Goal: Information Seeking & Learning: Learn about a topic

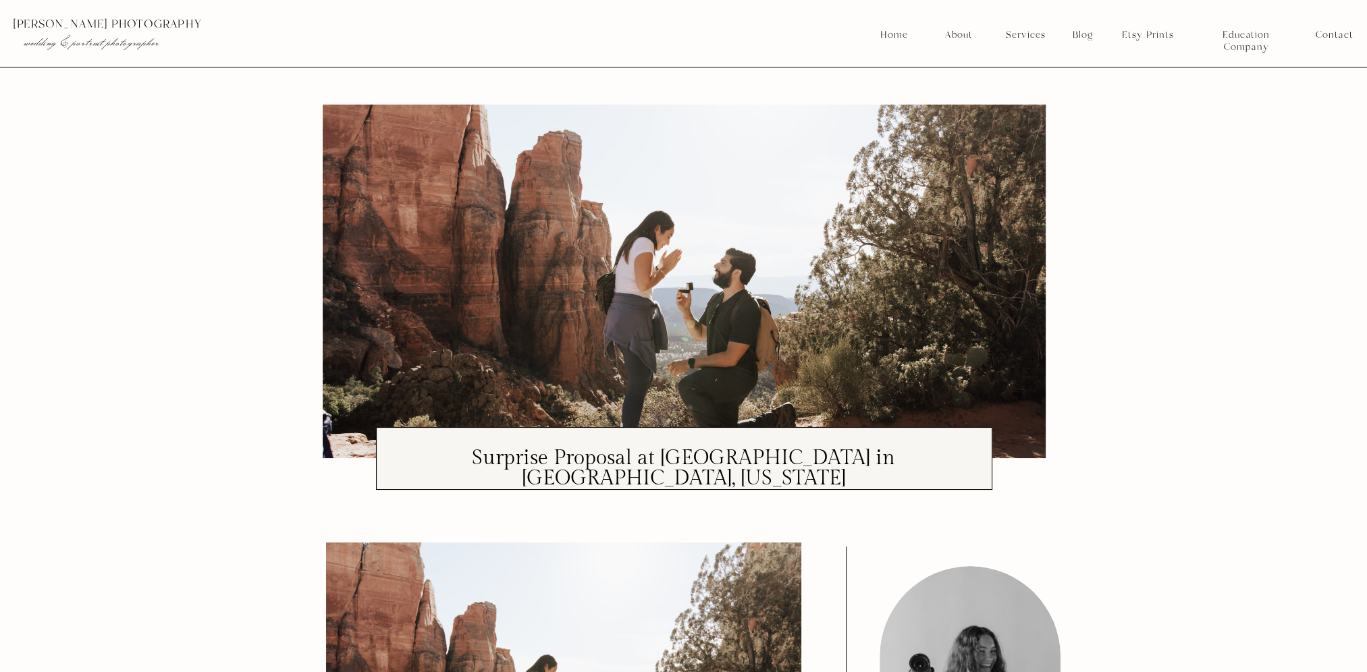
click at [1034, 34] on nav "Services" at bounding box center [1025, 35] width 50 height 12
click at [1037, 34] on nav "Services" at bounding box center [1025, 35] width 50 height 12
click at [896, 38] on nav "Home" at bounding box center [894, 35] width 29 height 12
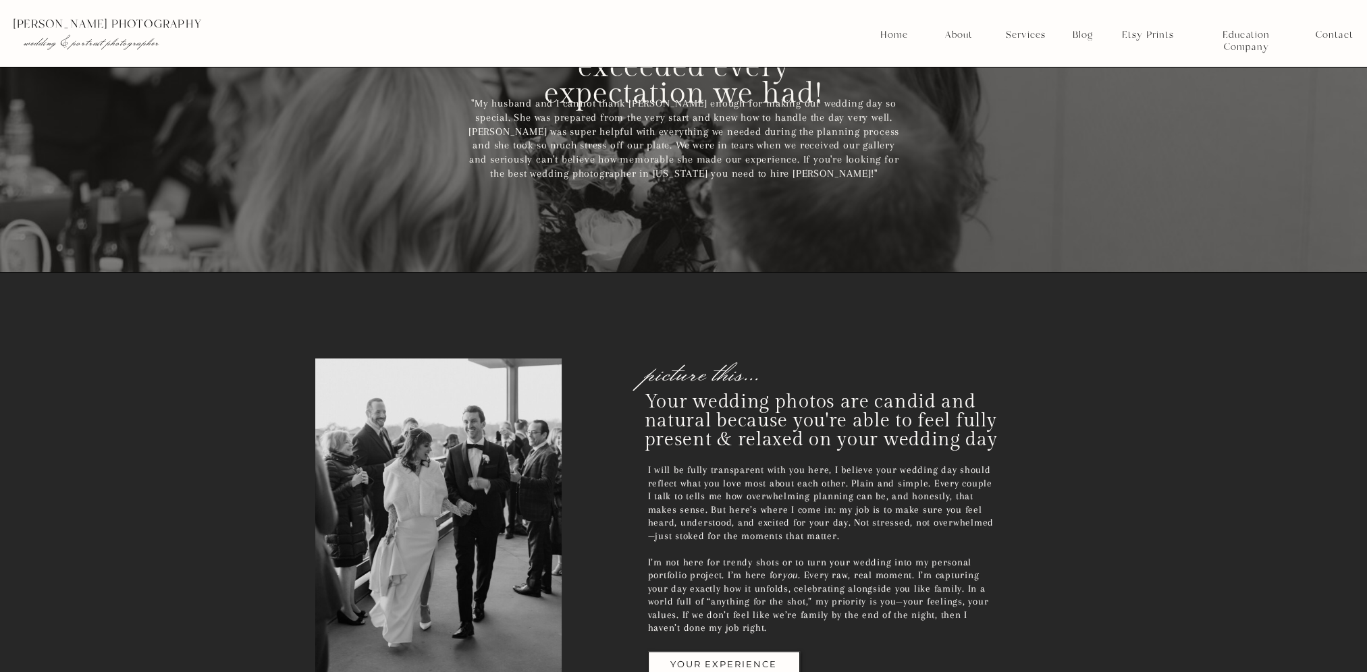
scroll to position [1755, 0]
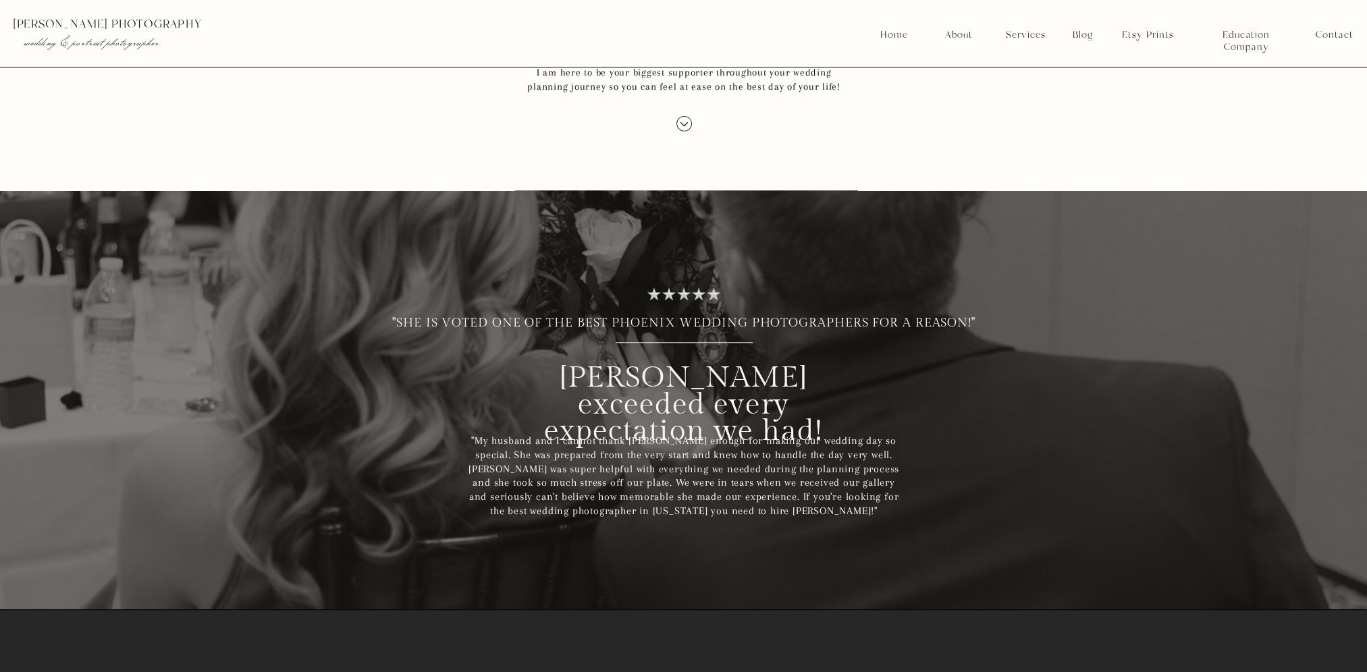
click at [1019, 32] on nav "Services" at bounding box center [1025, 35] width 50 height 12
click at [1031, 130] on nav "Mini Sessions" at bounding box center [1026, 135] width 60 height 12
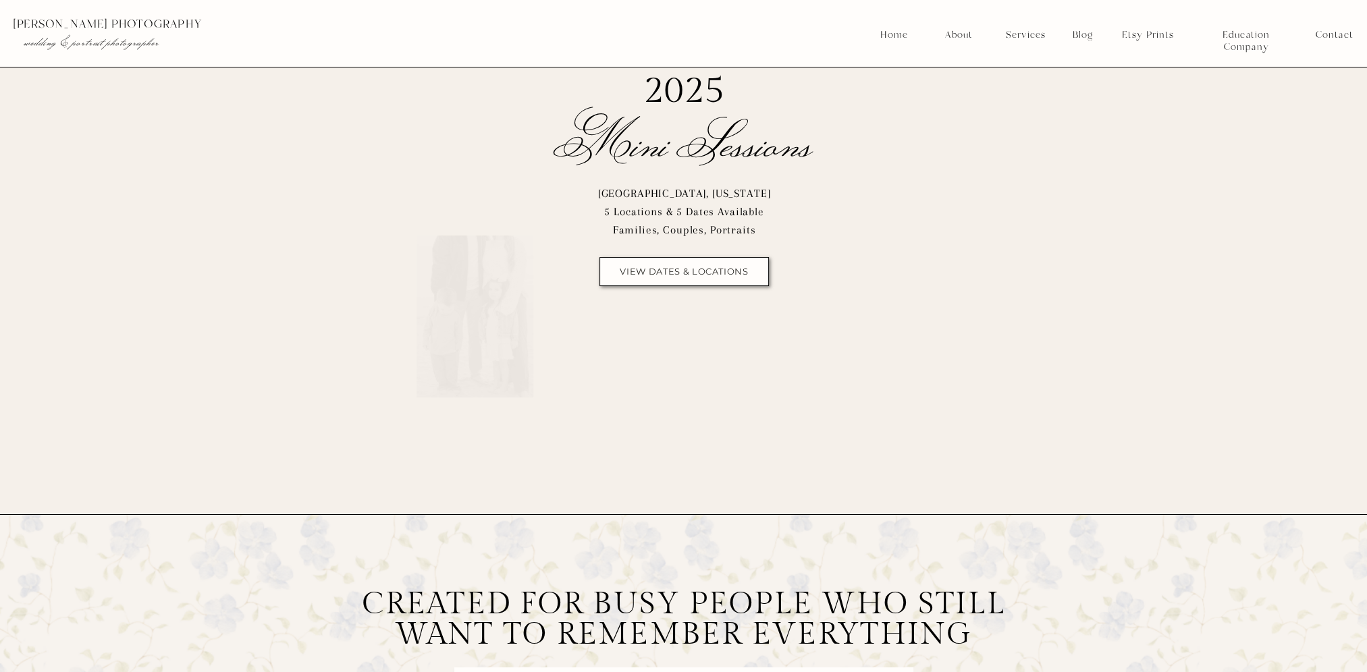
scroll to position [270, 0]
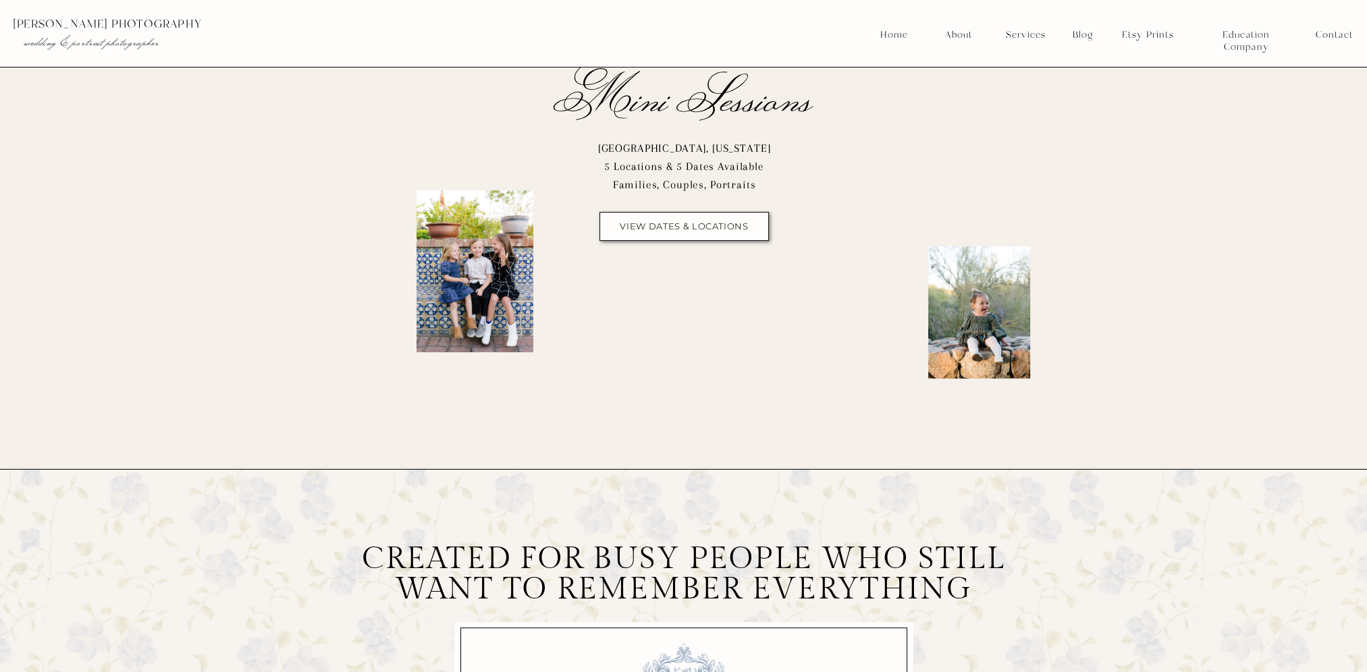
click at [711, 224] on nav "view dates & locations" at bounding box center [685, 226] width 138 height 10
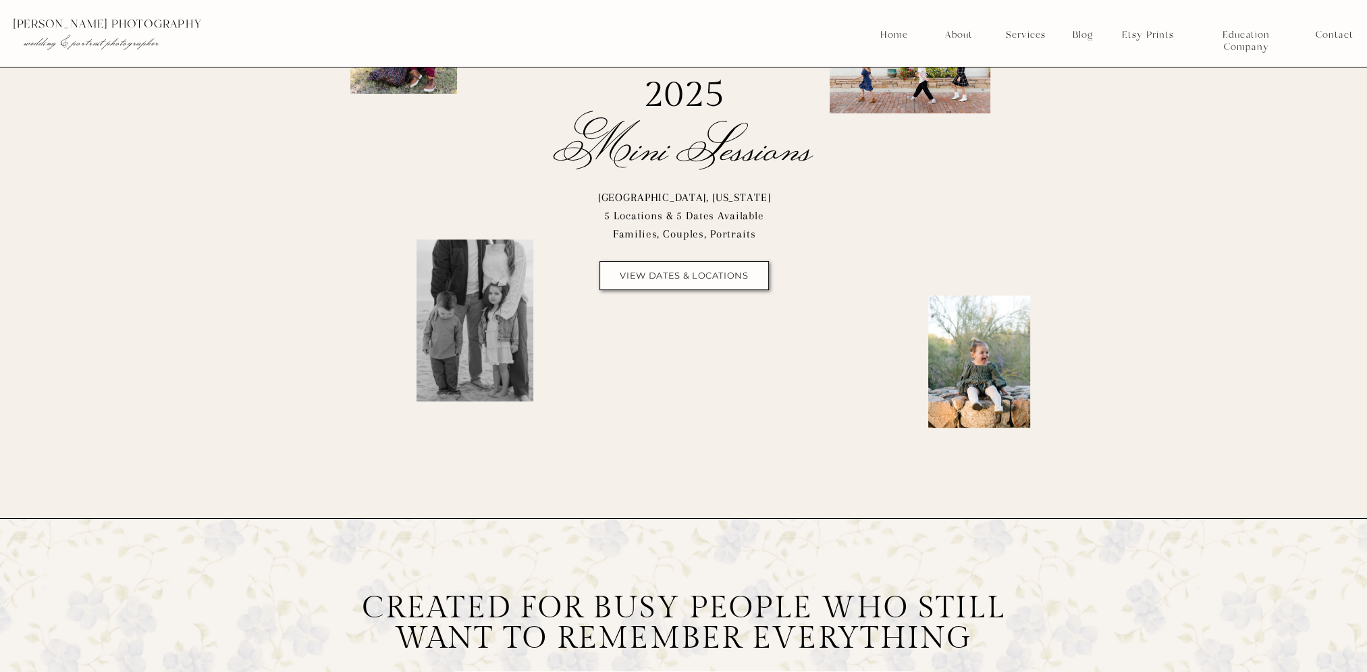
scroll to position [0, 0]
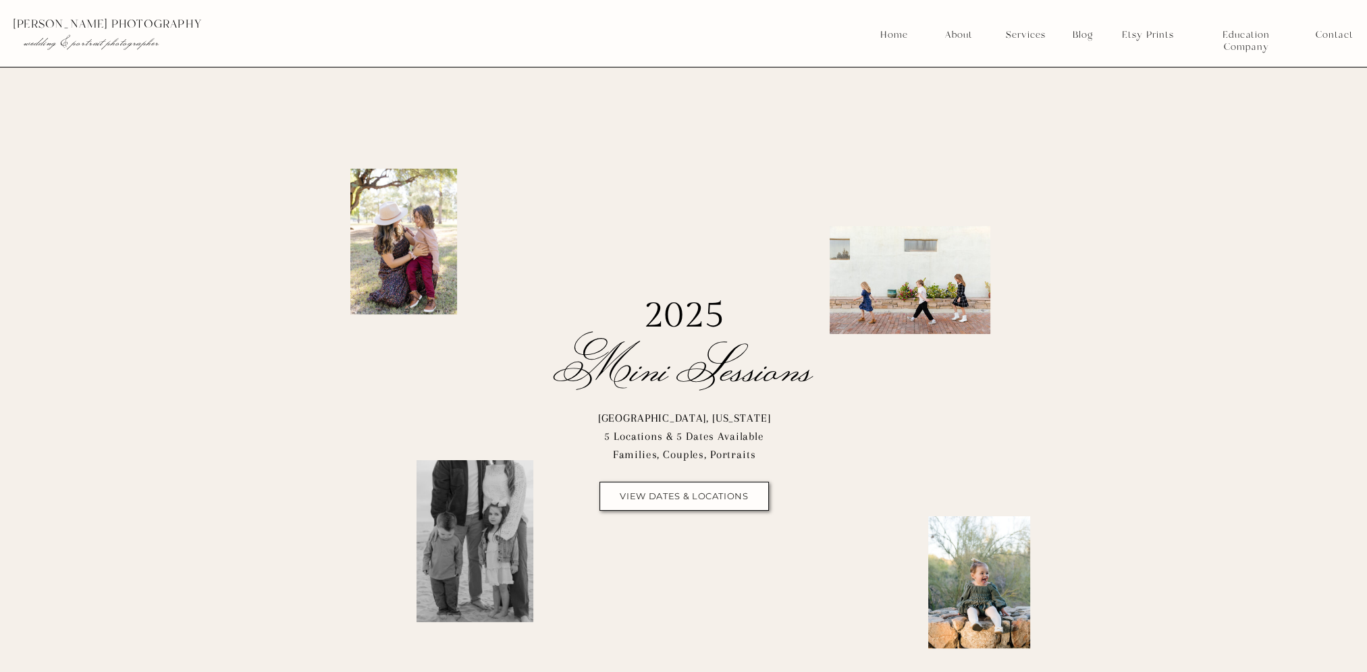
click at [1322, 35] on nav "Contact" at bounding box center [1334, 35] width 37 height 12
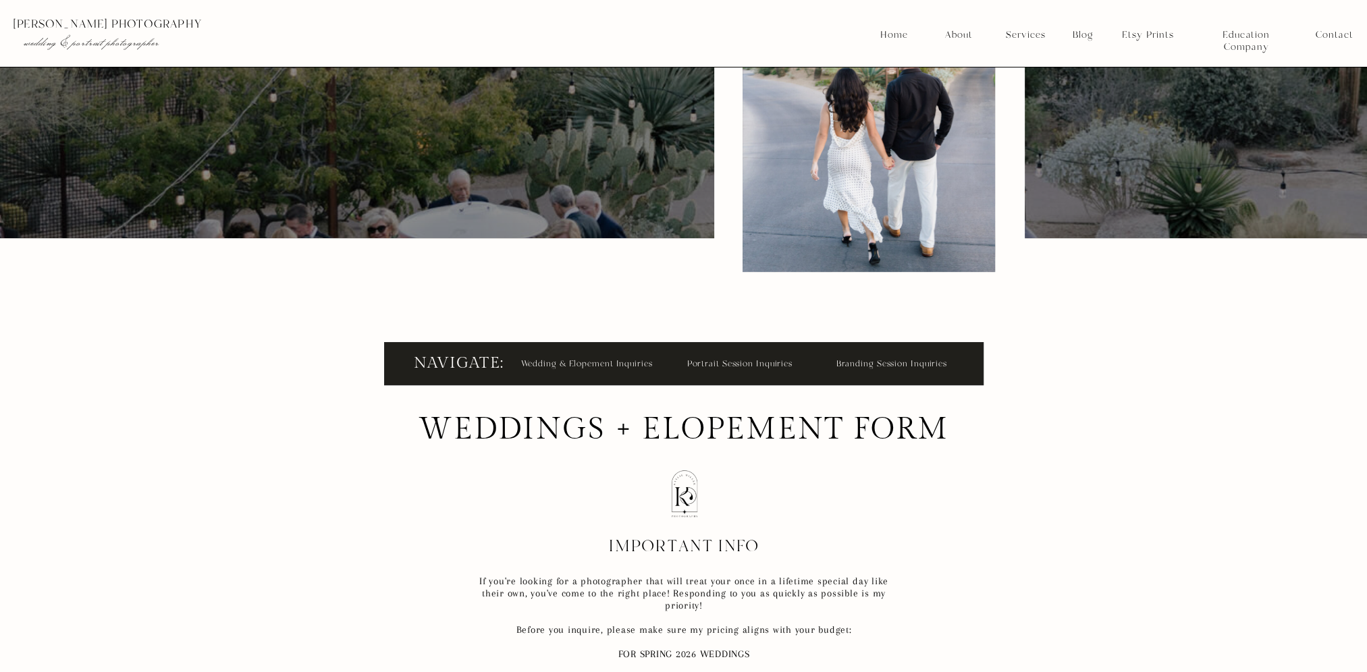
scroll to position [337, 0]
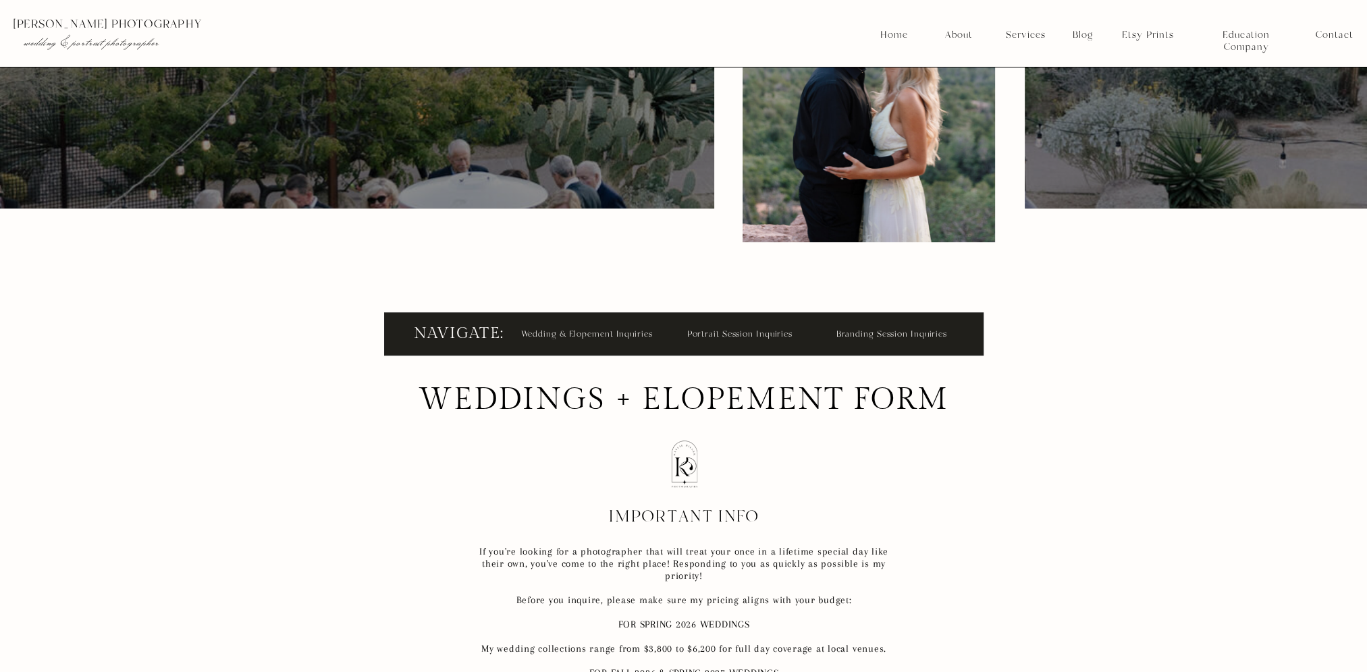
click at [904, 332] on nav "Branding Session Inquiries" at bounding box center [892, 333] width 113 height 15
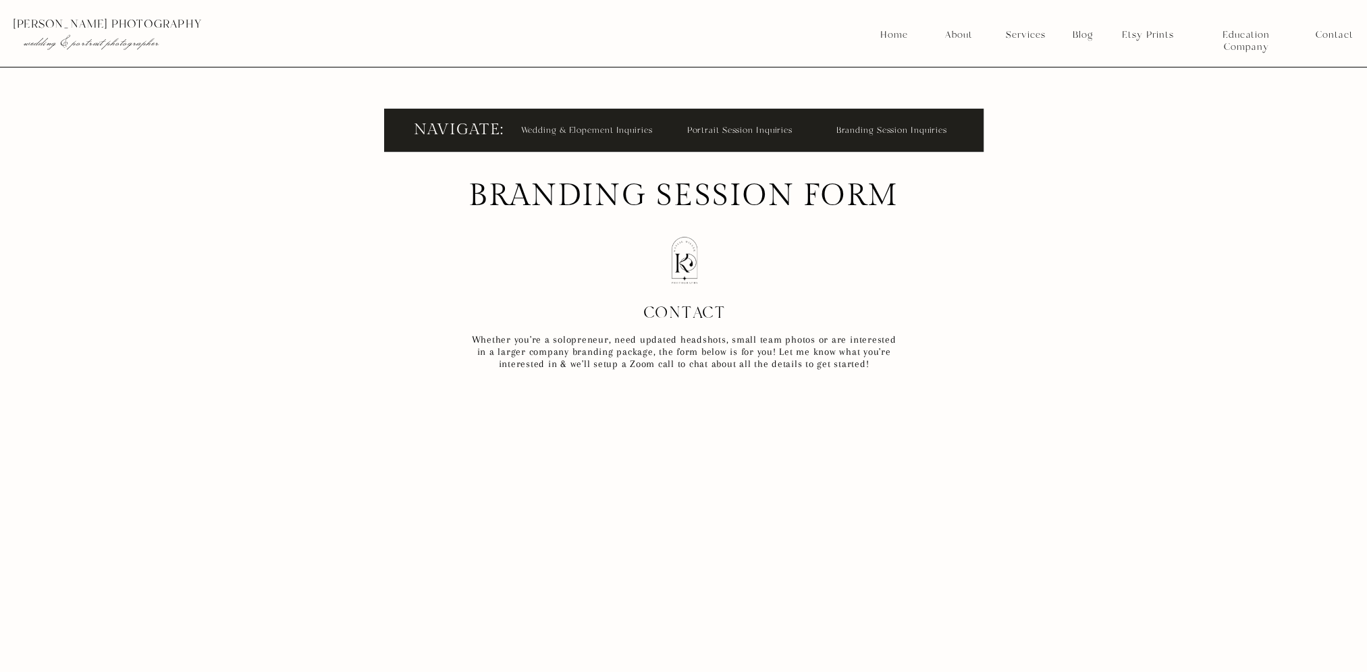
scroll to position [545, 0]
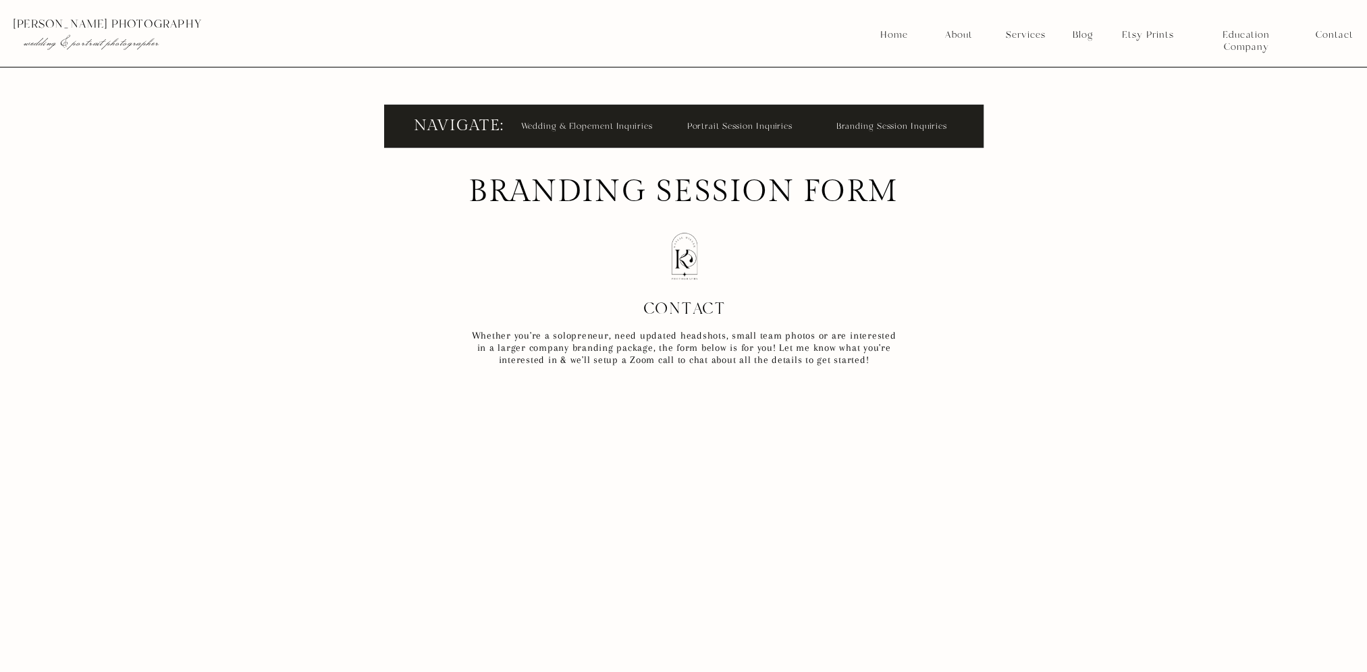
click at [599, 126] on nav "Wedding & Elopement Inquiries" at bounding box center [589, 125] width 136 height 15
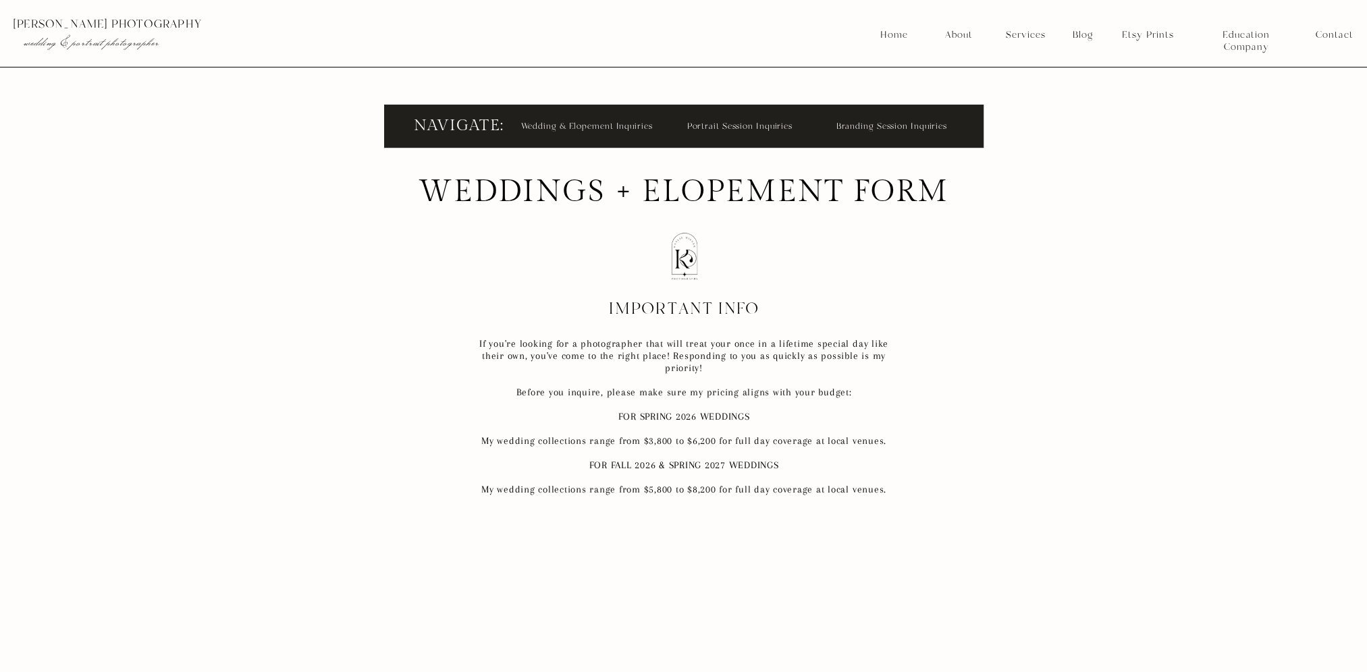
click at [716, 124] on nav "Portrait Session Inquiries" at bounding box center [743, 125] width 113 height 15
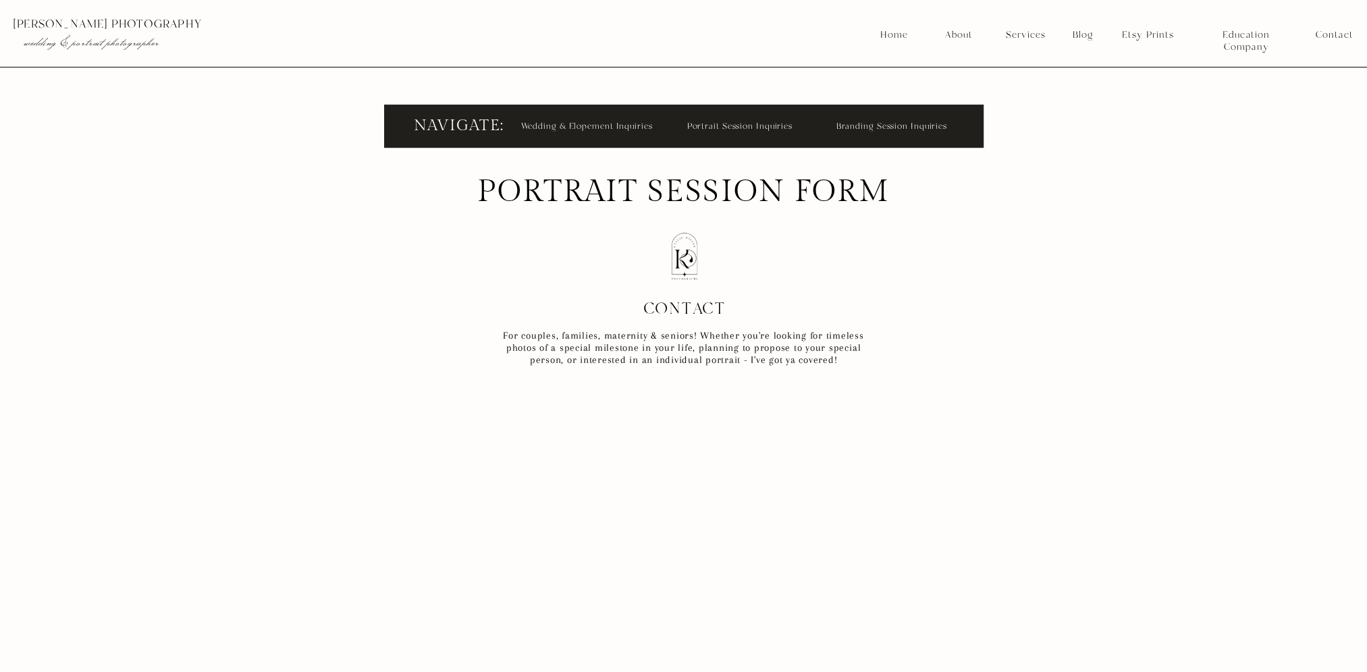
click at [884, 127] on nav "Branding Session Inquiries" at bounding box center [892, 125] width 113 height 15
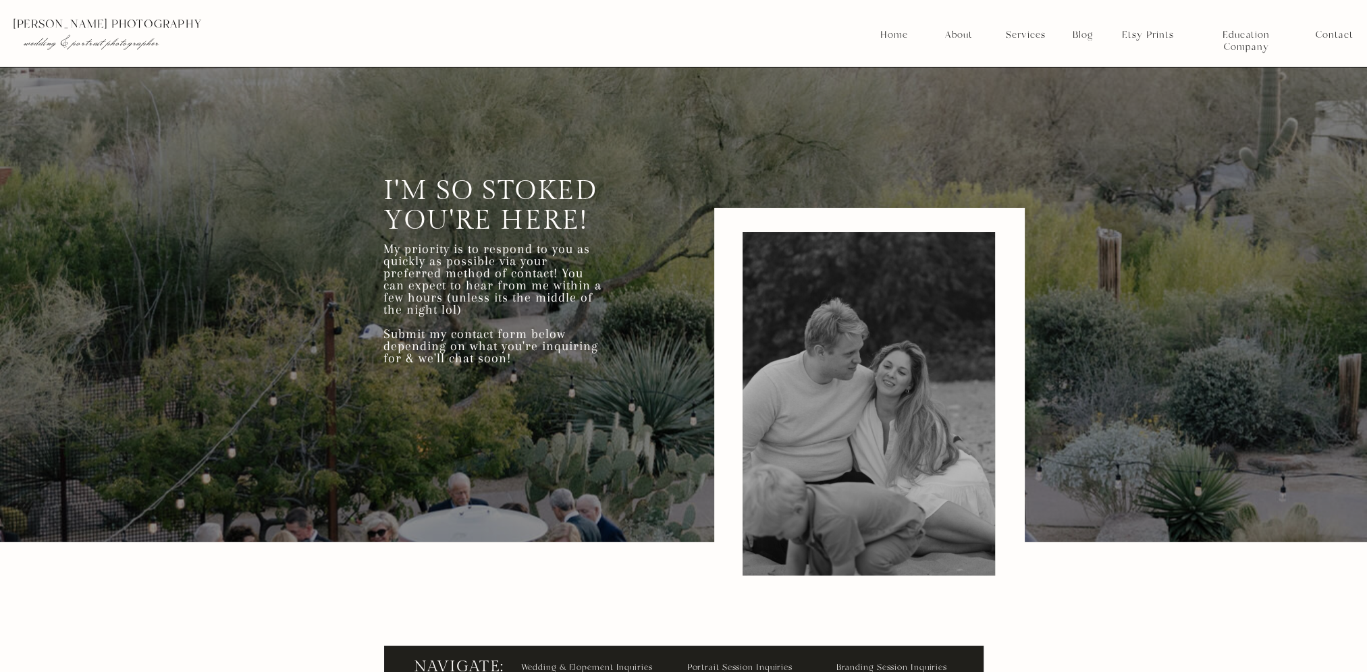
scroll to position [0, 0]
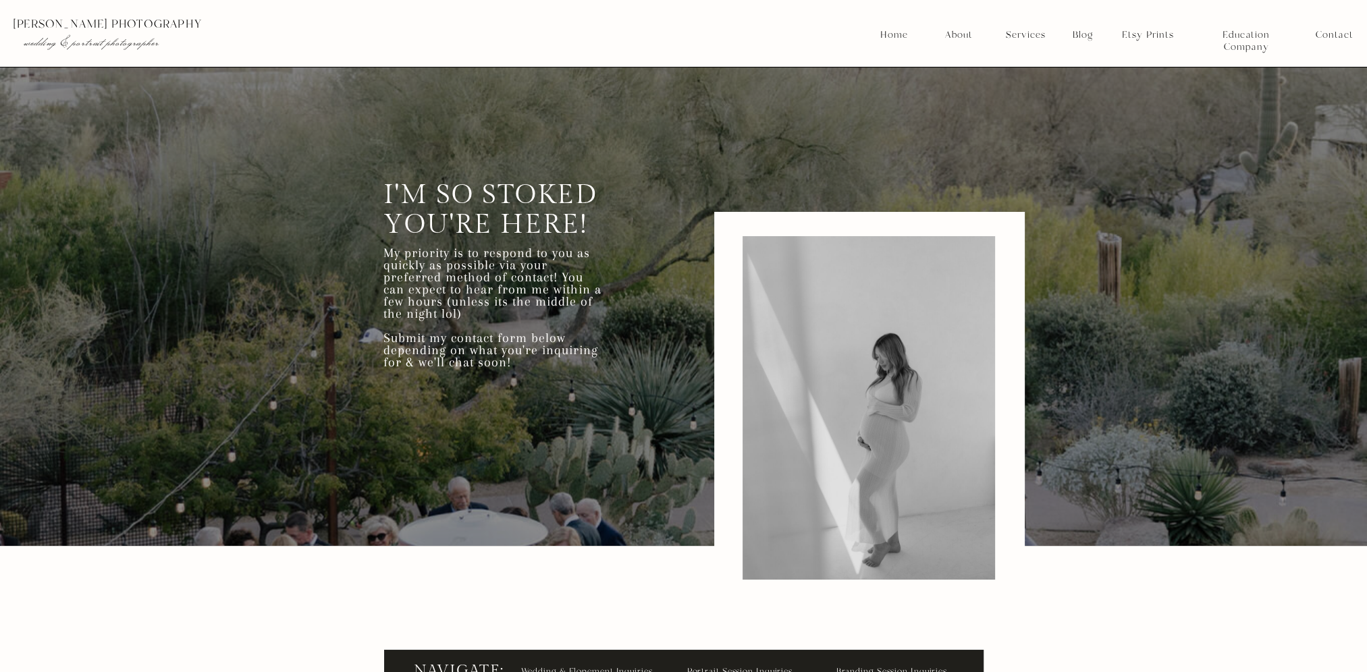
click at [55, 25] on p "[PERSON_NAME] photography" at bounding box center [243, 24] width 460 height 12
